Goal: Task Accomplishment & Management: Manage account settings

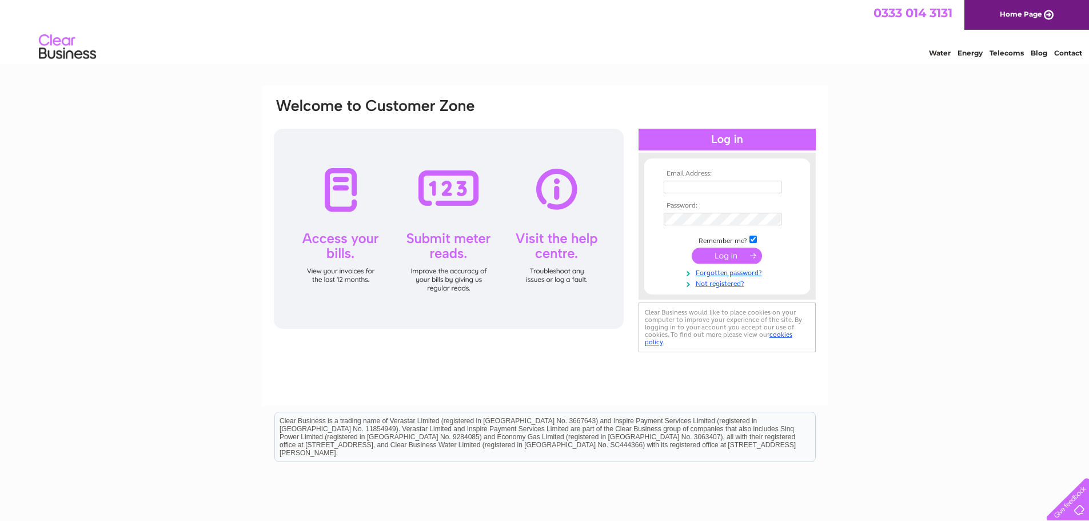
type input "[EMAIL_ADDRESS][DOMAIN_NAME]"
click at [720, 260] on input "submit" at bounding box center [727, 256] width 70 height 16
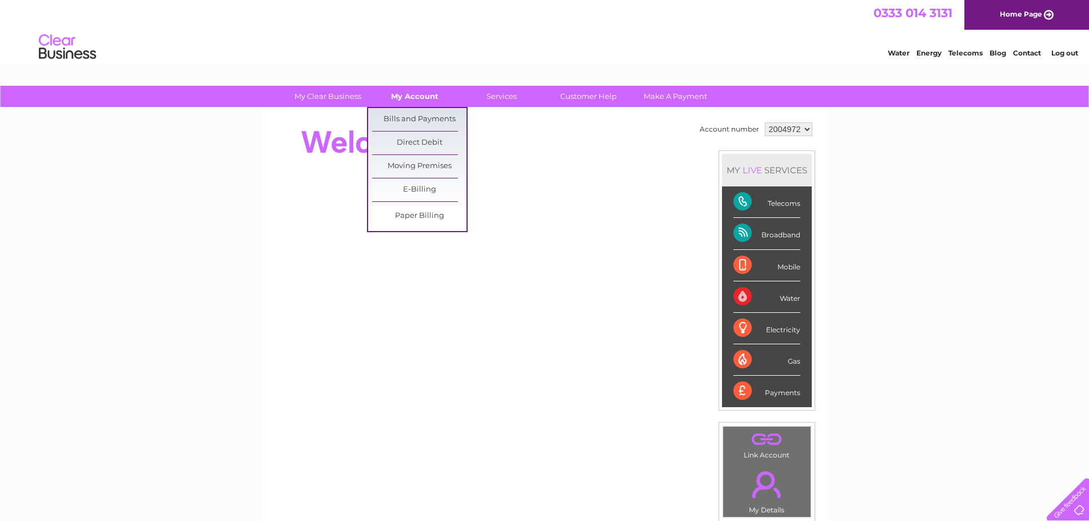
click at [410, 94] on link "My Account" at bounding box center [415, 96] width 94 height 21
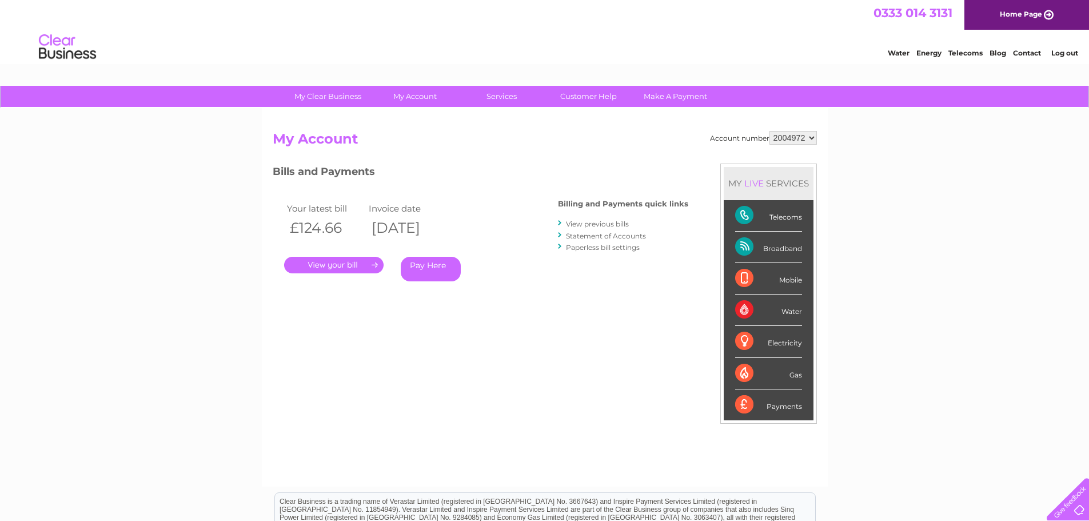
click at [404, 192] on div "Your latest bill Invoice date £124.66 11/08/2025 . Pay Here" at bounding box center [399, 243] width 252 height 109
click at [335, 272] on link "." at bounding box center [333, 265] width 99 height 17
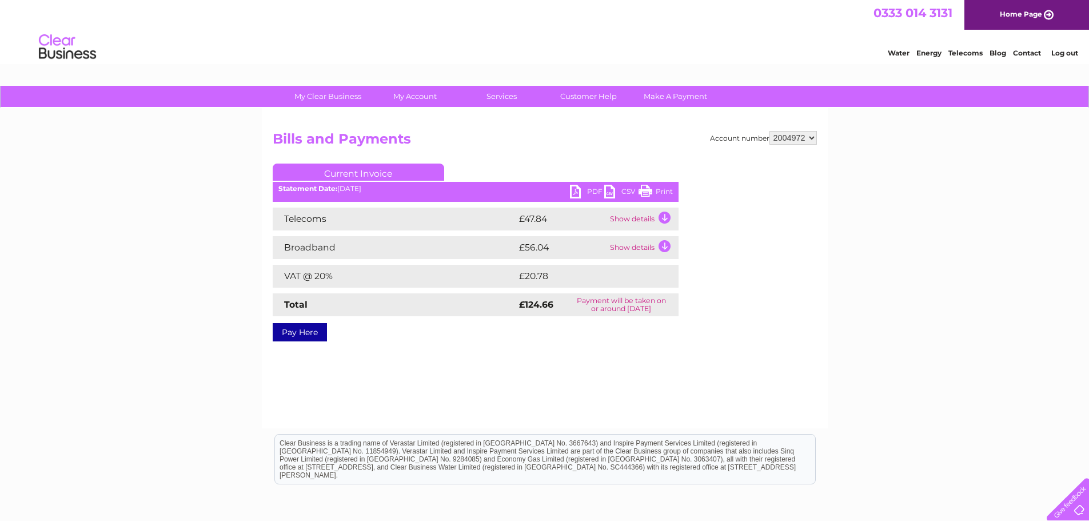
click at [643, 192] on link "Print" at bounding box center [656, 193] width 34 height 17
